Goal: Navigation & Orientation: Go to known website

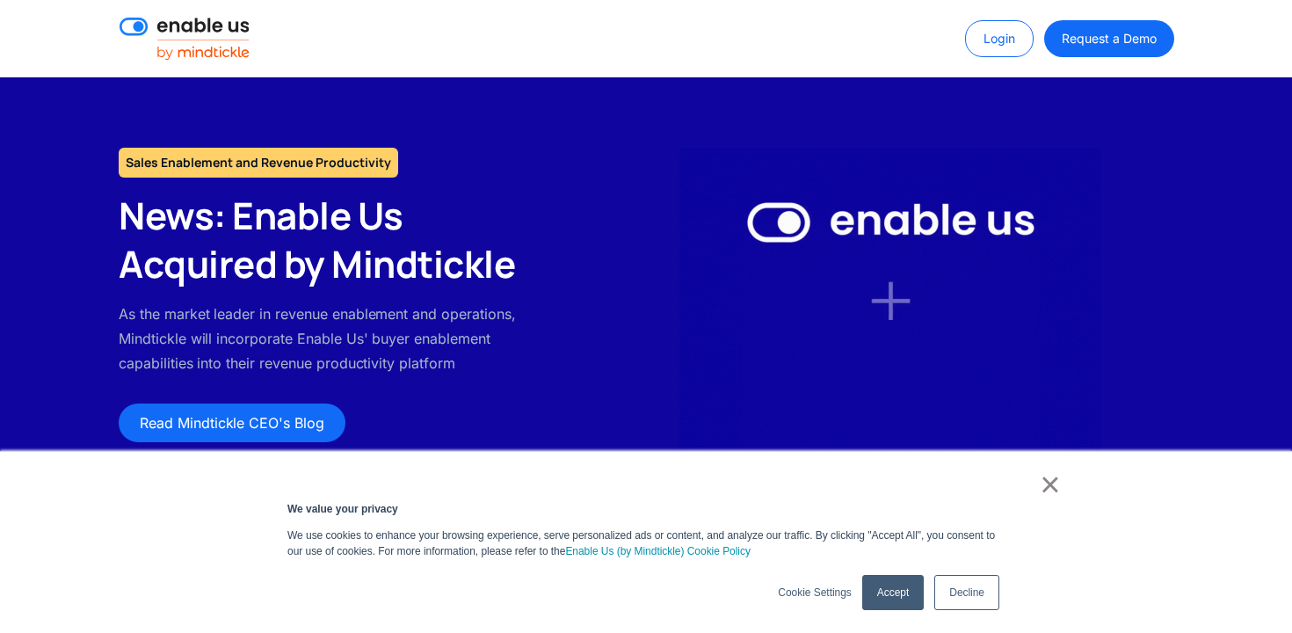
scroll to position [229, 0]
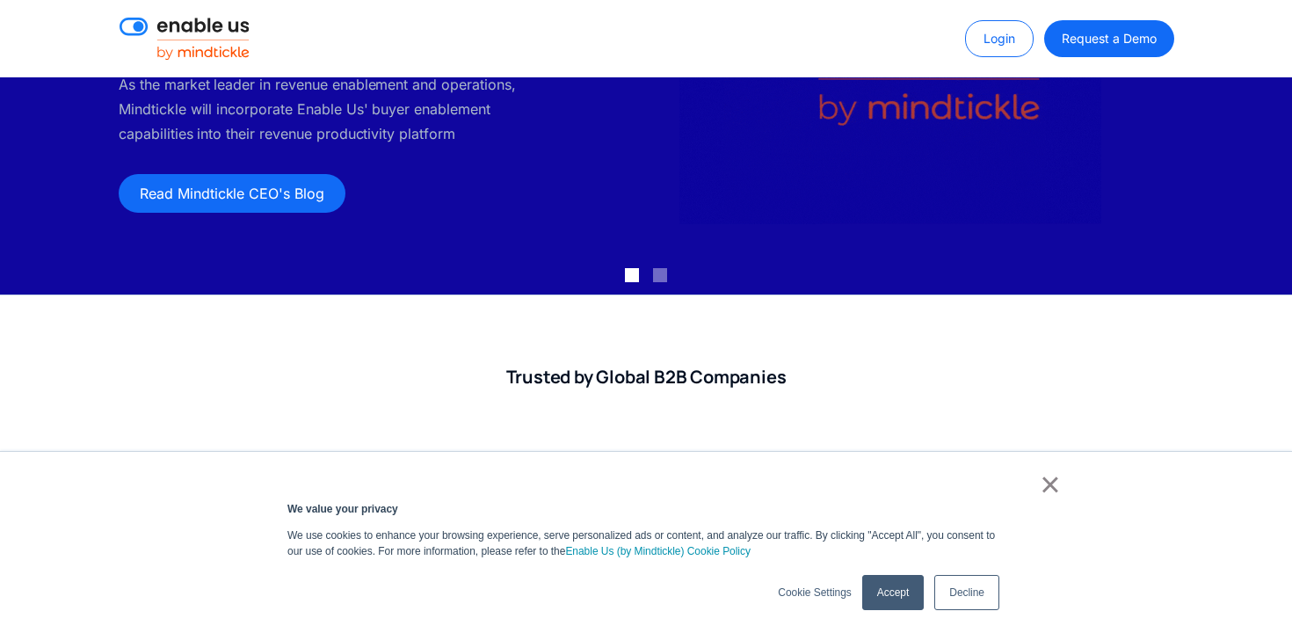
click at [885, 603] on link "Accept" at bounding box center [893, 592] width 62 height 35
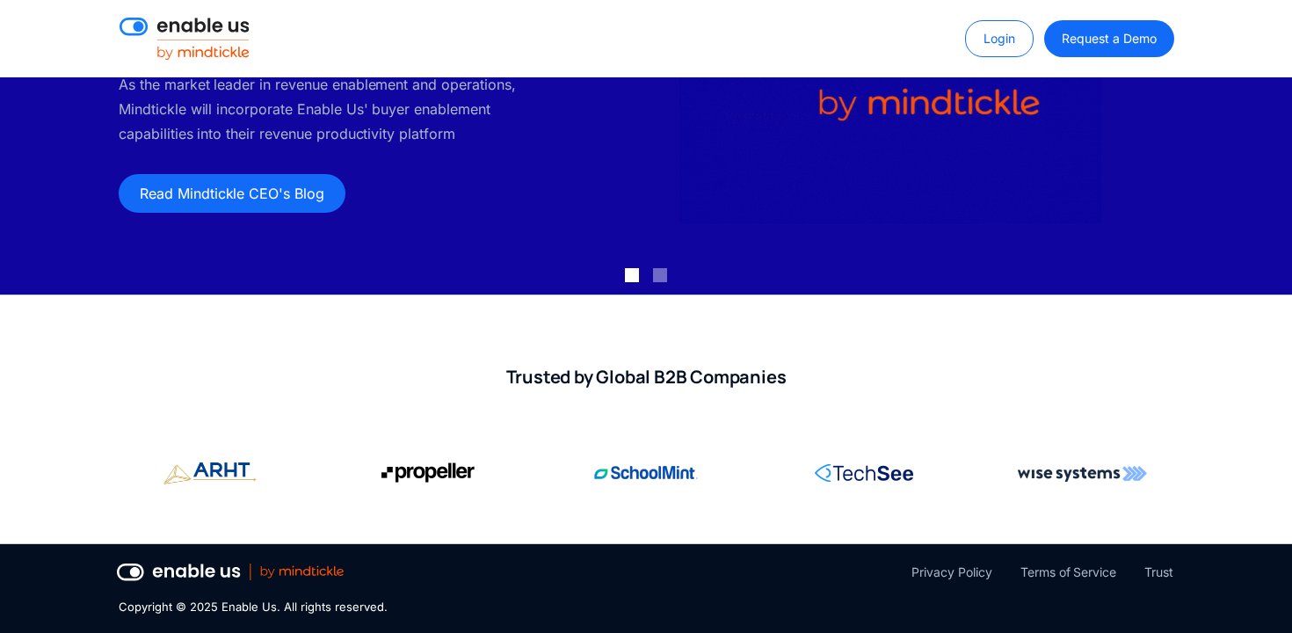
scroll to position [0, 0]
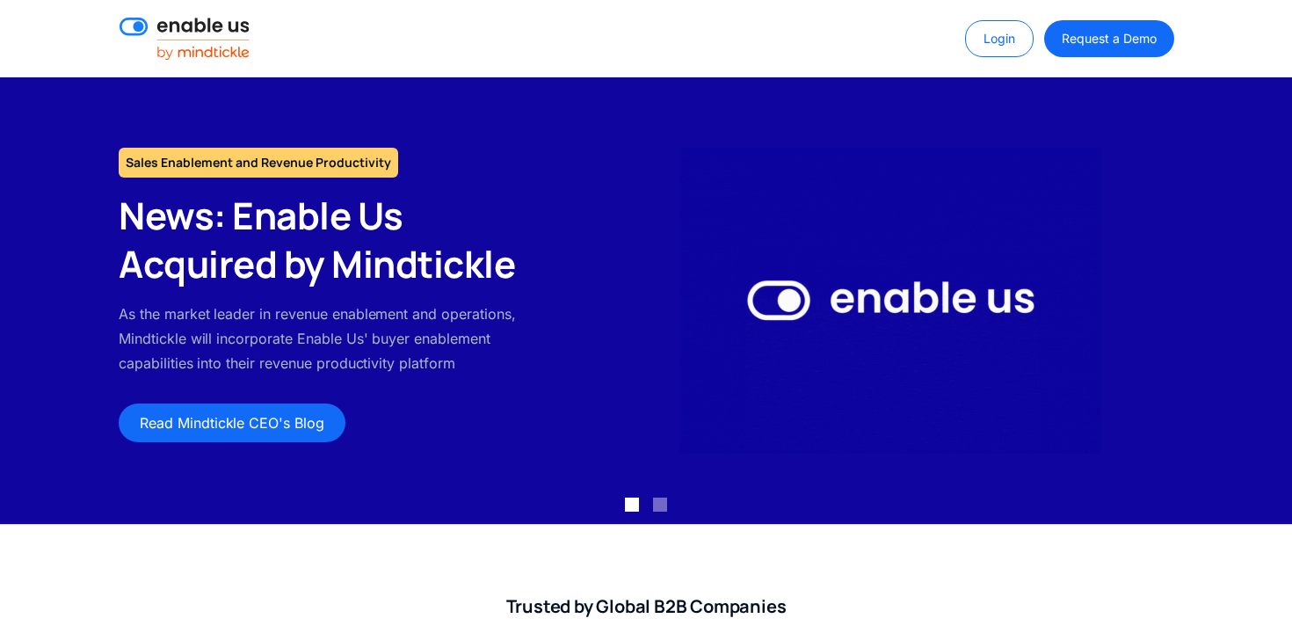
click at [215, 42] on img at bounding box center [185, 39] width 130 height 42
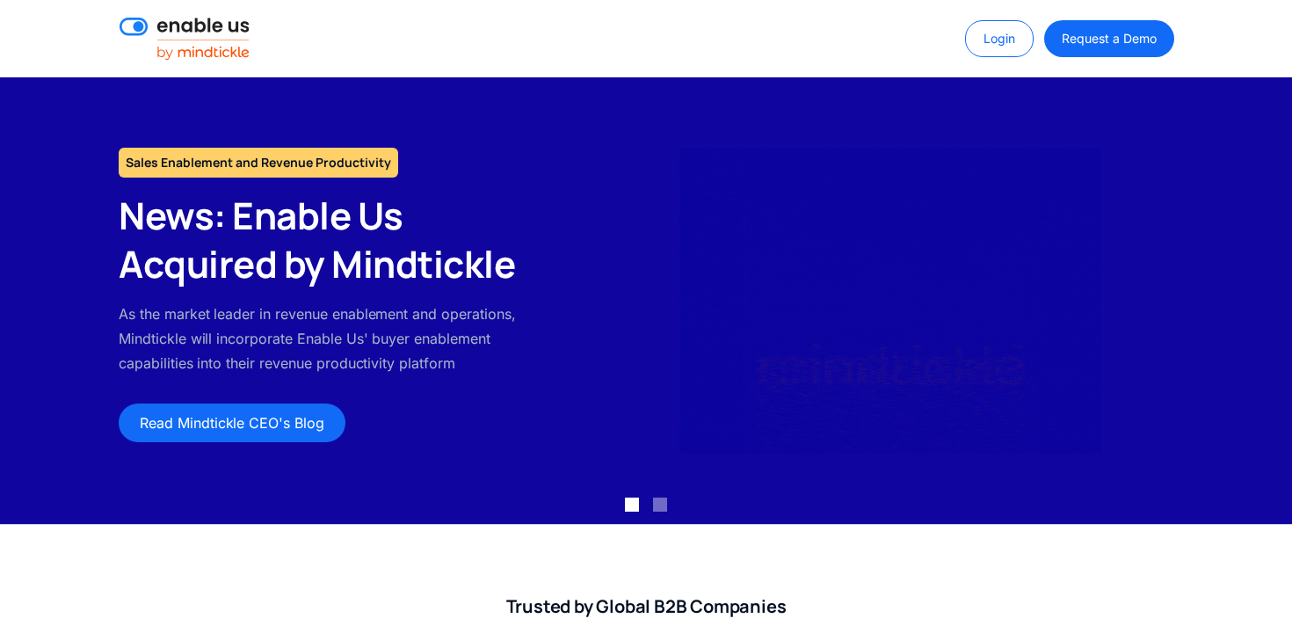
click at [218, 48] on img at bounding box center [185, 39] width 130 height 42
